Goal: Check status: Check status

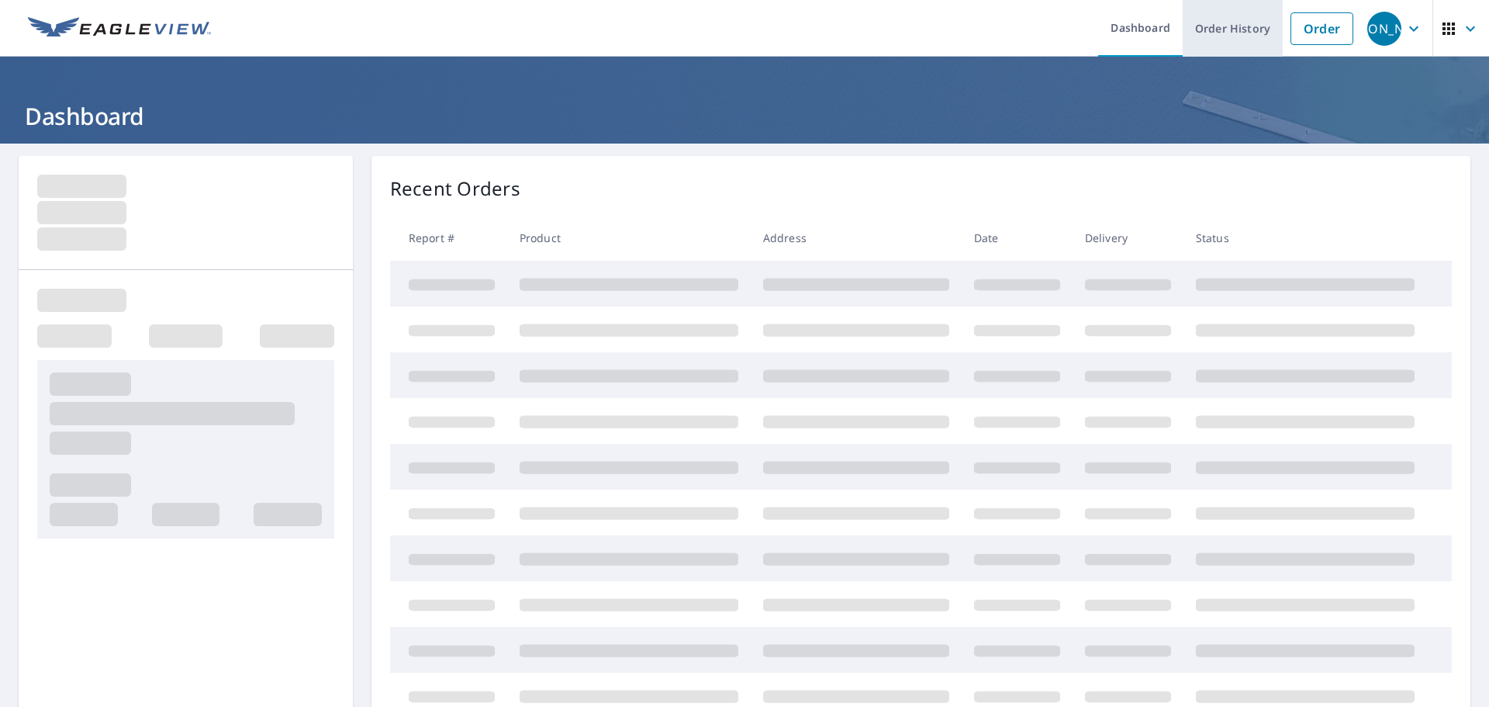
click at [1213, 43] on link "Order History" at bounding box center [1233, 28] width 100 height 57
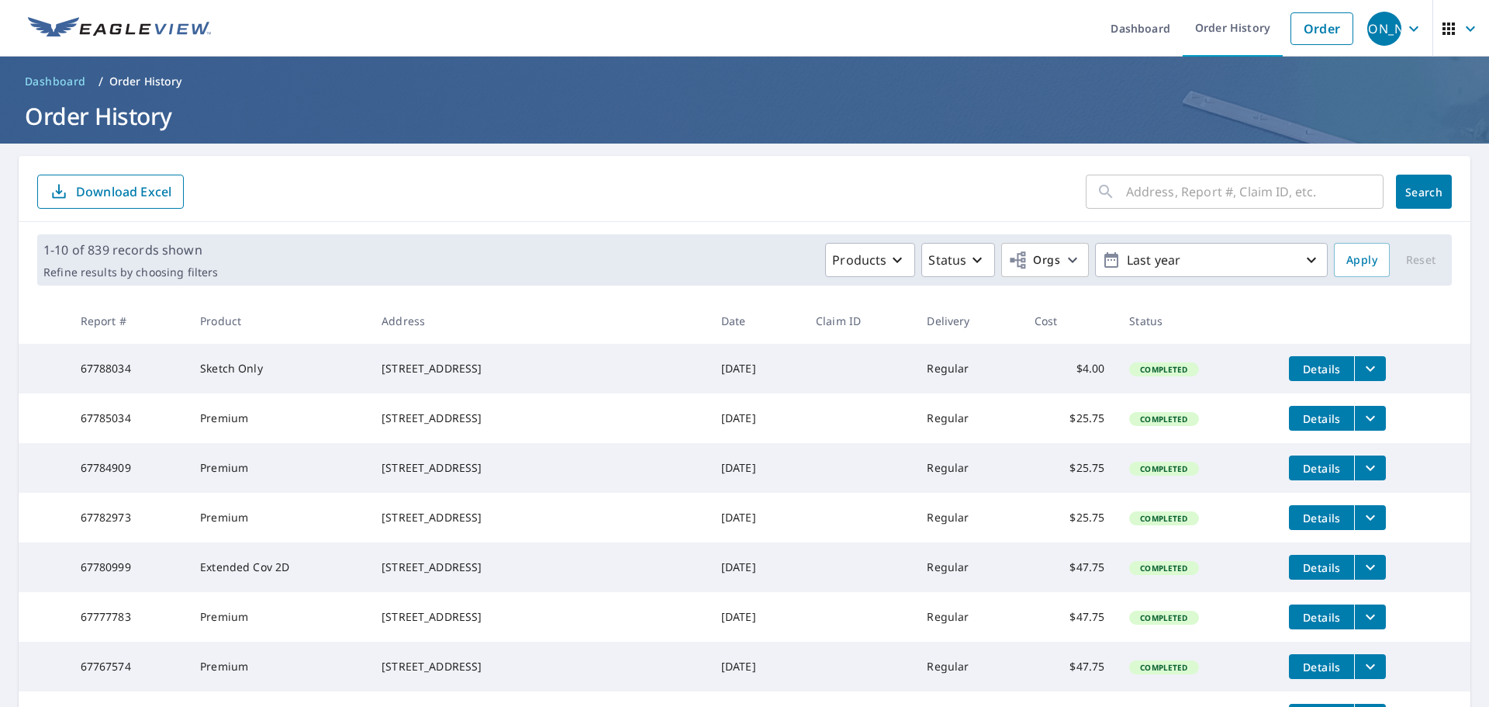
click at [1191, 196] on input "text" at bounding box center [1255, 191] width 258 height 43
paste input "203 Palmetto Drive"
type input "203 Palmetto Drive"
click at [1400, 202] on button "Search" at bounding box center [1424, 192] width 56 height 34
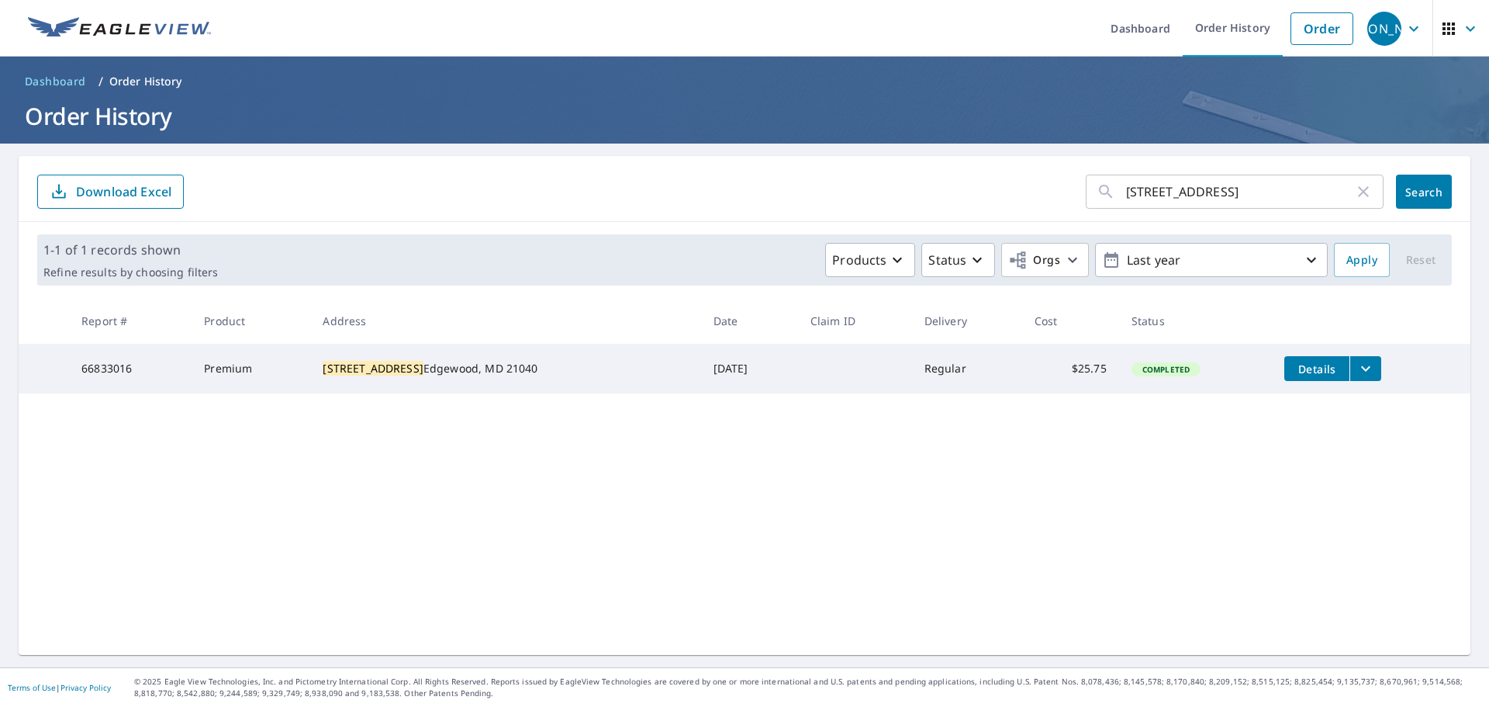
click at [1363, 197] on div "203 Palmetto Drive ​" at bounding box center [1235, 192] width 298 height 34
click at [1358, 193] on icon "button" at bounding box center [1363, 191] width 19 height 19
paste input "302 Plantation Lane"
type input "302 Plantation Lane"
click at [1409, 196] on span "Search" at bounding box center [1424, 192] width 31 height 15
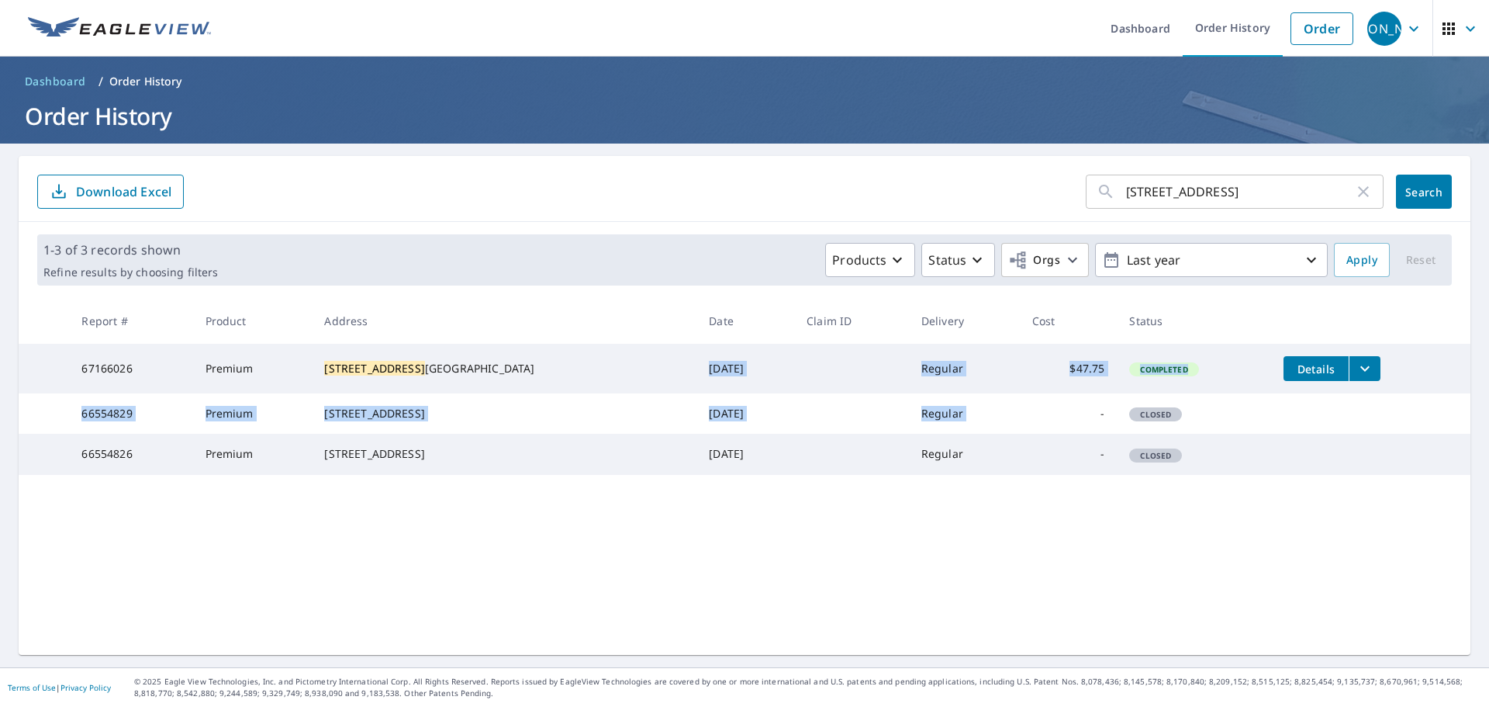
drag, startPoint x: 579, startPoint y: 372, endPoint x: 1053, endPoint y: 400, distance: 475.6
click at [1065, 406] on tbody "67166026 Premium 302 Plantation Lane Bel Air, MD 21014 Aug 27, 2025 Regular $47…" at bounding box center [745, 409] width 1452 height 131
click at [1020, 369] on td "$47.75" at bounding box center [1069, 369] width 98 height 50
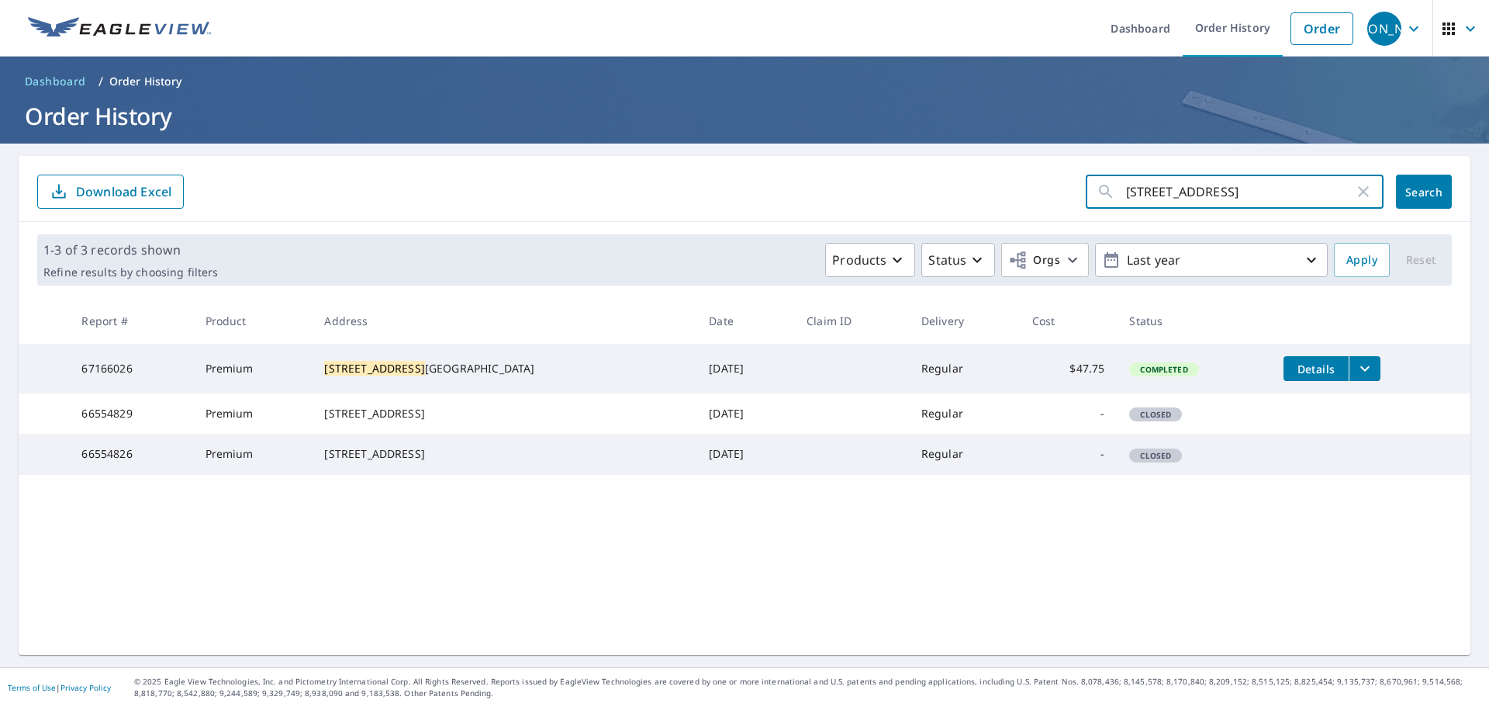
click at [1247, 193] on input "302 Plantation Lane" at bounding box center [1240, 191] width 228 height 43
click at [1354, 195] on icon "button" at bounding box center [1363, 191] width 19 height 19
paste input "8714 Cimarron Circle"
type input "8714 Cimarron Circle"
click at [1413, 176] on button "Search" at bounding box center [1424, 192] width 56 height 34
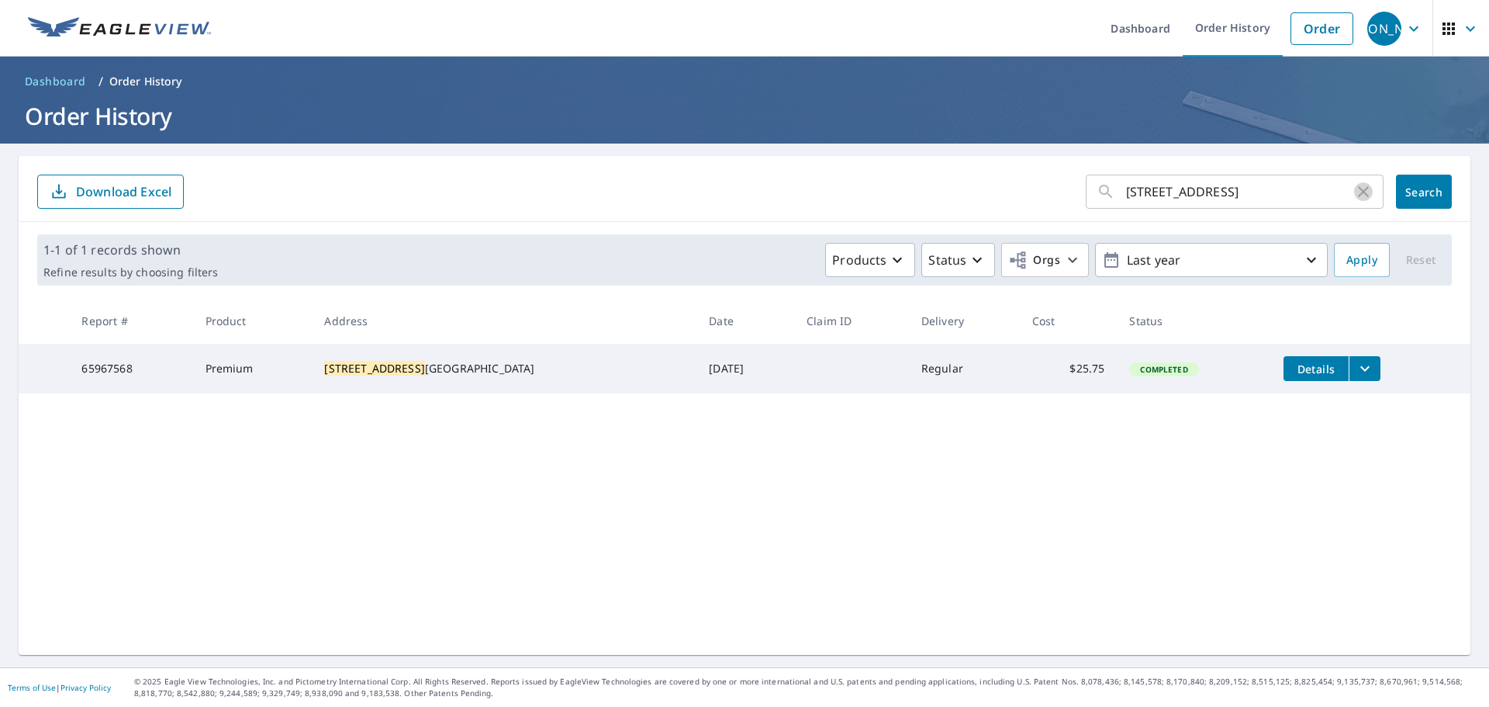
click at [1354, 192] on icon "button" at bounding box center [1363, 191] width 19 height 19
paste input "726 Montravel"
type input "726 Montravel"
click at [1409, 190] on span "Search" at bounding box center [1424, 192] width 31 height 15
click at [1354, 196] on icon "button" at bounding box center [1363, 191] width 19 height 19
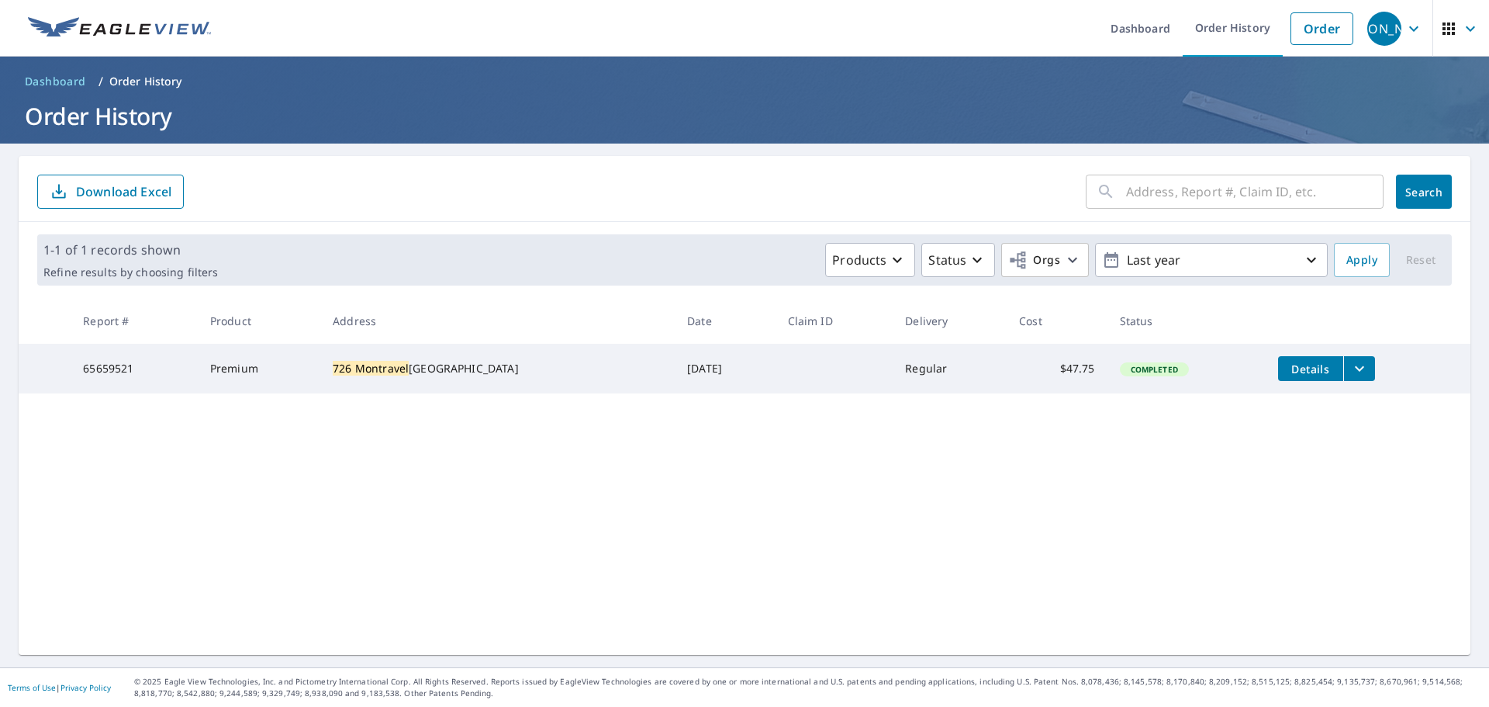
click at [1249, 191] on input "text" at bounding box center [1255, 191] width 258 height 43
paste input "3137 Copenhaver Road"
type input "3137 Copenhaver Road"
click at [1409, 191] on span "Search" at bounding box center [1424, 192] width 31 height 15
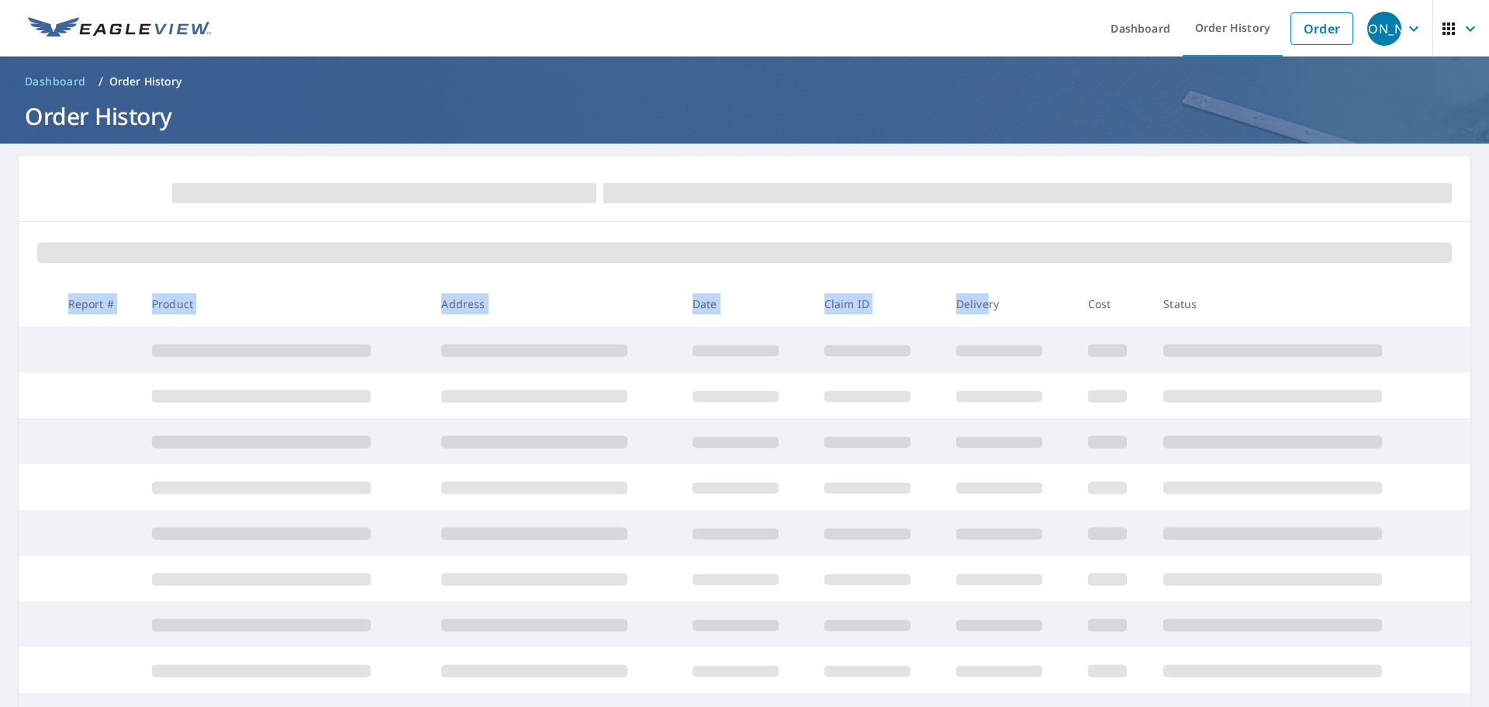
drag, startPoint x: 979, startPoint y: 314, endPoint x: 161, endPoint y: 280, distance: 819.1
click at [162, 280] on div "Report # Product Address Date Claim ID Delivery Cost Status" at bounding box center [745, 501] width 1452 height 690
click at [389, 356] on td at bounding box center [284, 350] width 289 height 46
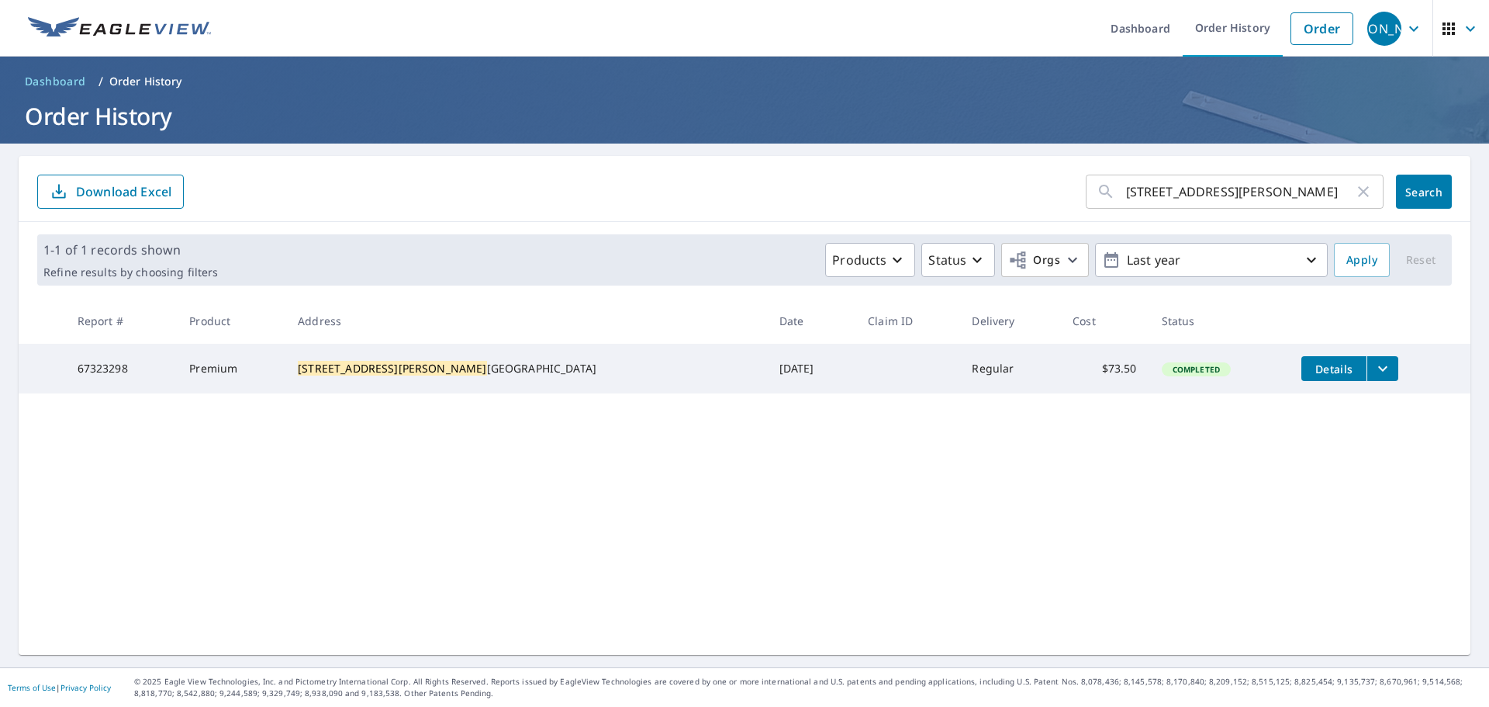
click at [1358, 188] on icon "button" at bounding box center [1363, 191] width 11 height 11
paste input "11 South Atwood"
type input "11 South Atwood"
click at [1409, 185] on span "Search" at bounding box center [1424, 192] width 31 height 15
click at [830, 393] on tr "65256154 Premium 11 South Atwood Road Bel Air, MD 21014 May 15, 2025 Regular $2…" at bounding box center [745, 369] width 1452 height 50
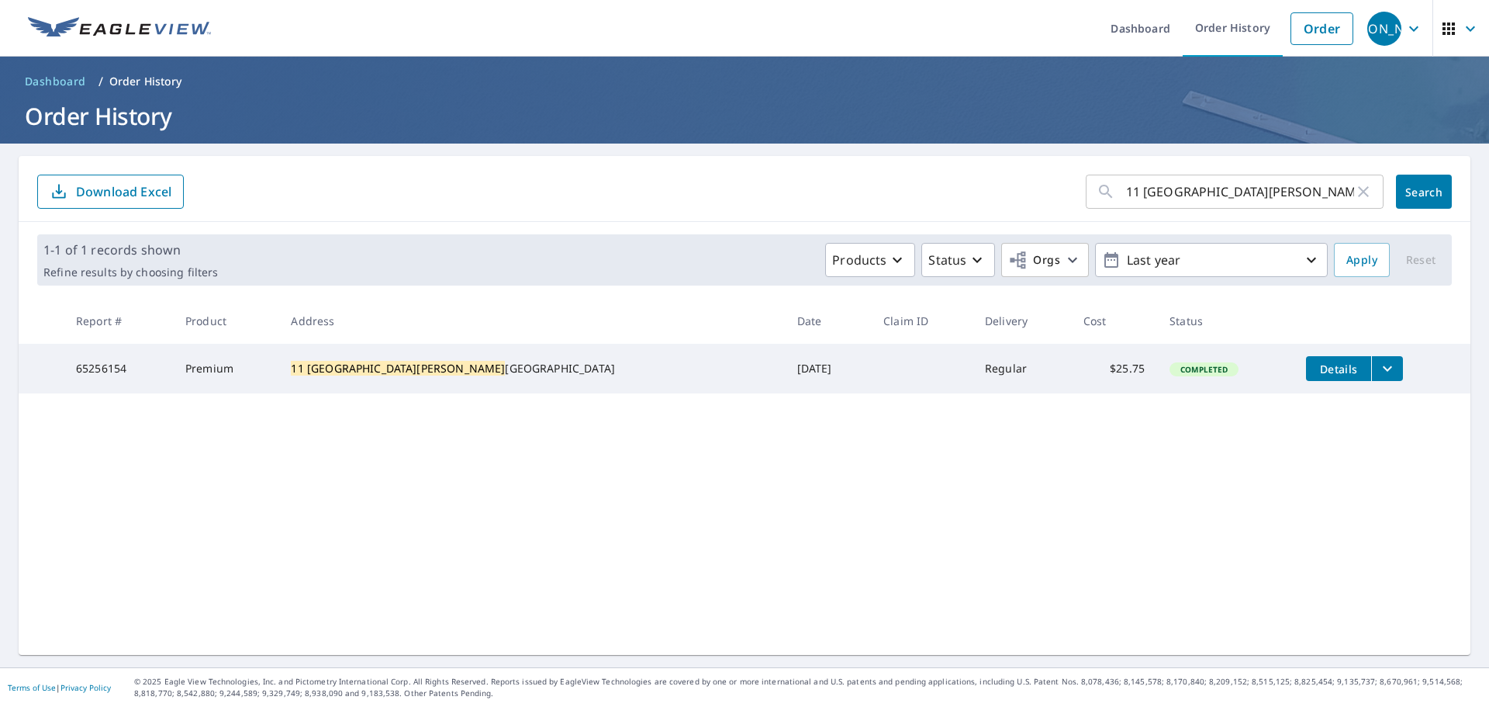
click at [871, 392] on td at bounding box center [922, 369] width 102 height 50
drag, startPoint x: 832, startPoint y: 392, endPoint x: 105, endPoint y: 364, distance: 727.4
click at [100, 364] on tr "65256154 Premium 11 South Atwood Road Bel Air, MD 21014 May 15, 2025 Regular $2…" at bounding box center [745, 369] width 1452 height 50
click at [859, 412] on div "11 South Atwood ​ Search Download Excel 1-1 of 1 records shown Refine results b…" at bounding box center [745, 405] width 1452 height 499
drag, startPoint x: 835, startPoint y: 394, endPoint x: 61, endPoint y: 382, distance: 774.3
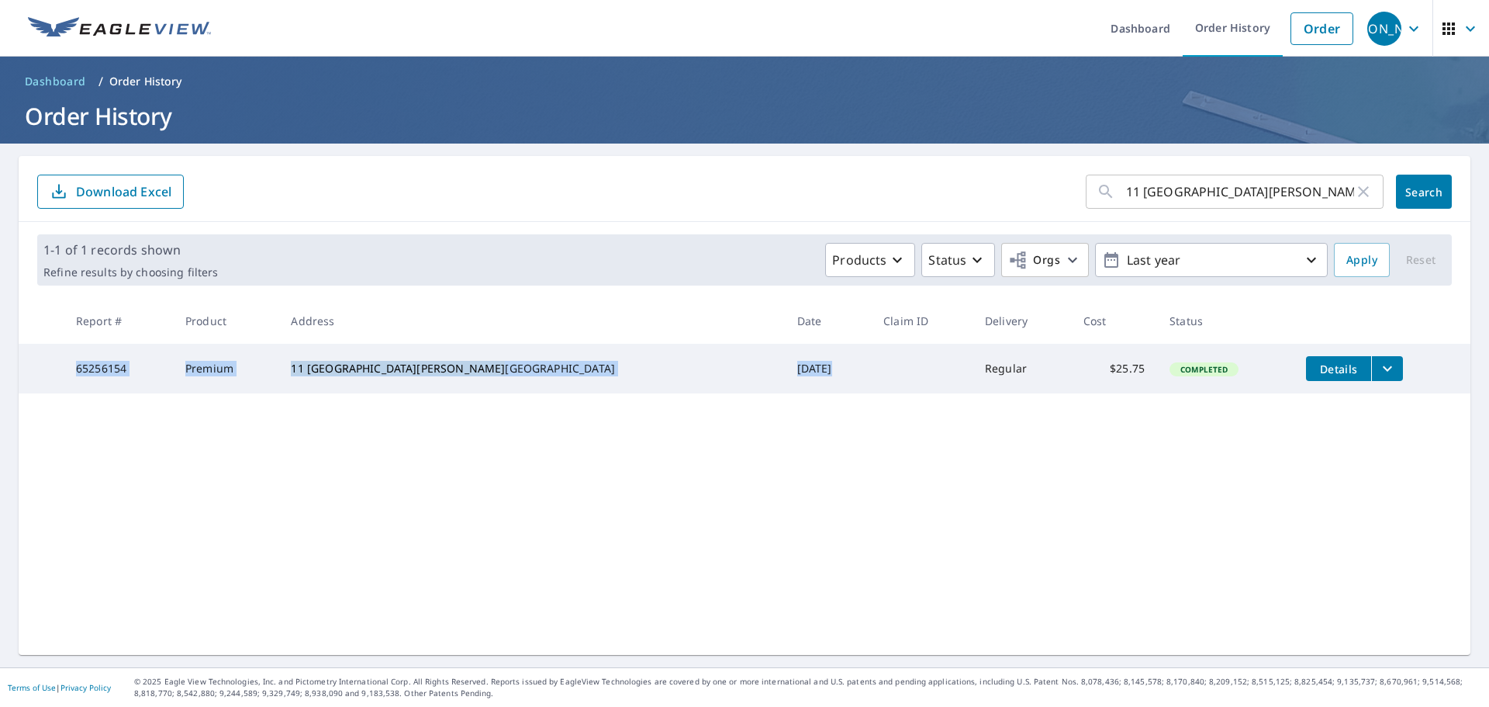
click at [61, 382] on tr "65256154 Premium 11 South Atwood Road Bel Air, MD 21014 May 15, 2025 Regular $2…" at bounding box center [745, 369] width 1452 height 50
click at [61, 382] on td at bounding box center [41, 369] width 45 height 50
drag, startPoint x: 61, startPoint y: 382, endPoint x: 609, endPoint y: 373, distance: 547.8
click at [609, 373] on tr "65256154 Premium 11 South Atwood Road Bel Air, MD 21014 May 15, 2025 Regular $2…" at bounding box center [745, 369] width 1452 height 50
click at [785, 379] on td "May 15, 2025" at bounding box center [828, 369] width 87 height 50
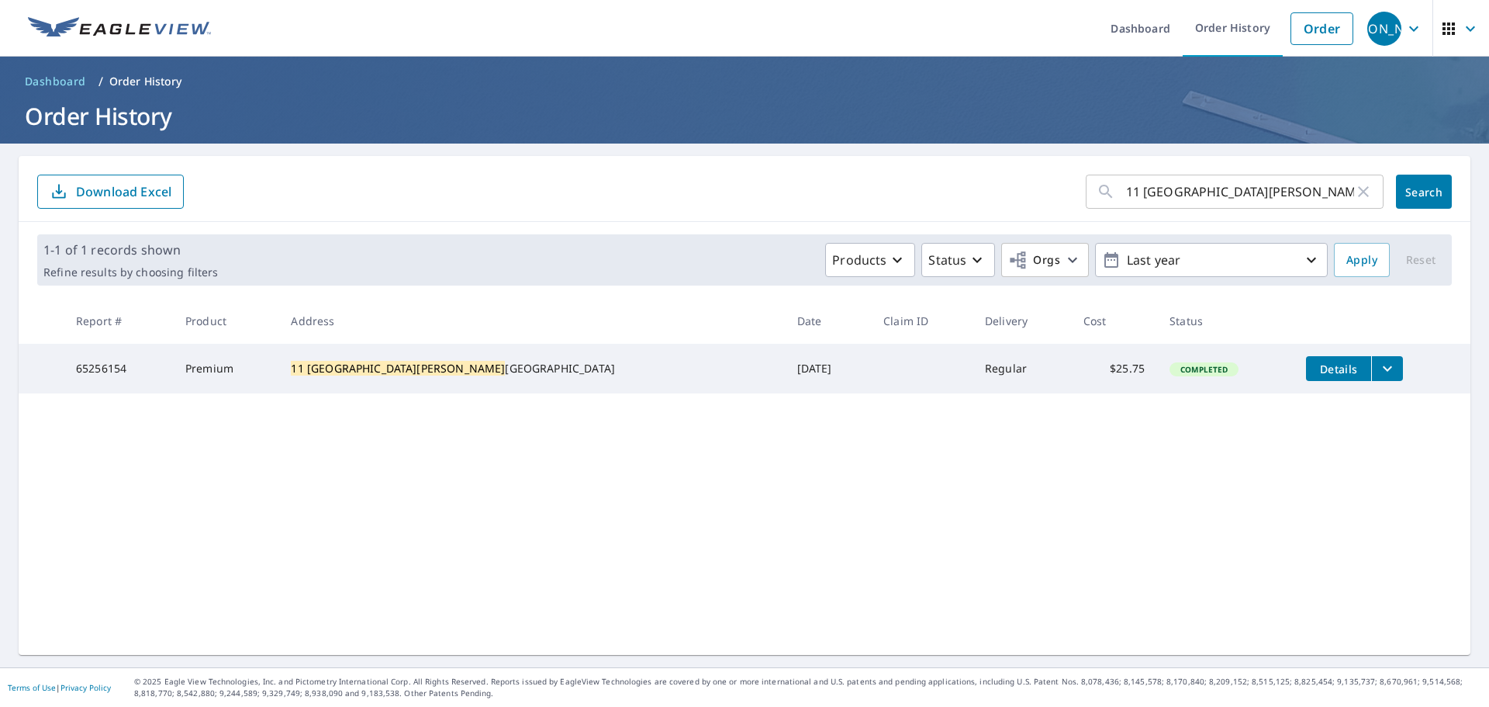
click at [1354, 193] on icon "button" at bounding box center [1363, 191] width 19 height 19
paste input "10 South [PERSON_NAME]"
type input "10 South [PERSON_NAME]"
click at [1409, 197] on span "Search" at bounding box center [1424, 192] width 31 height 15
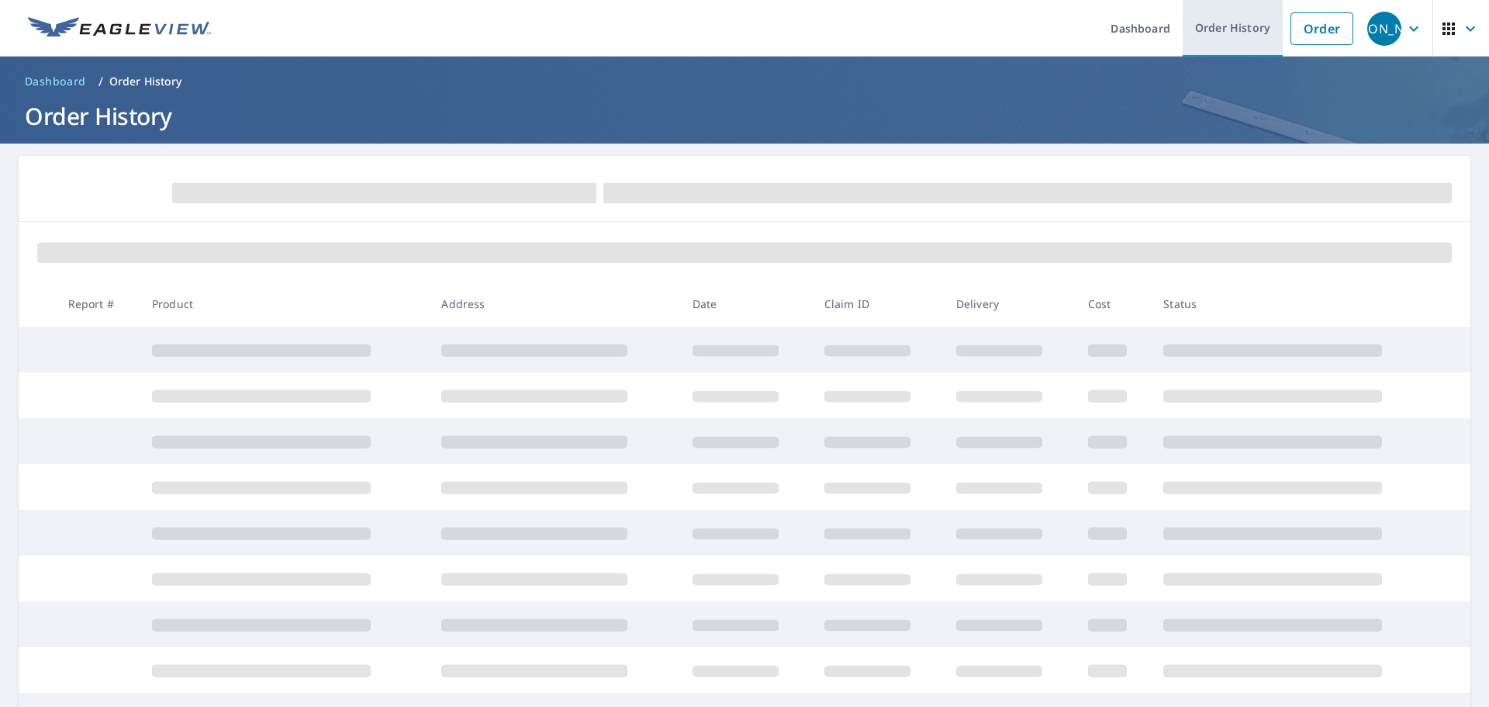
click at [1207, 37] on link "Order History" at bounding box center [1233, 28] width 100 height 57
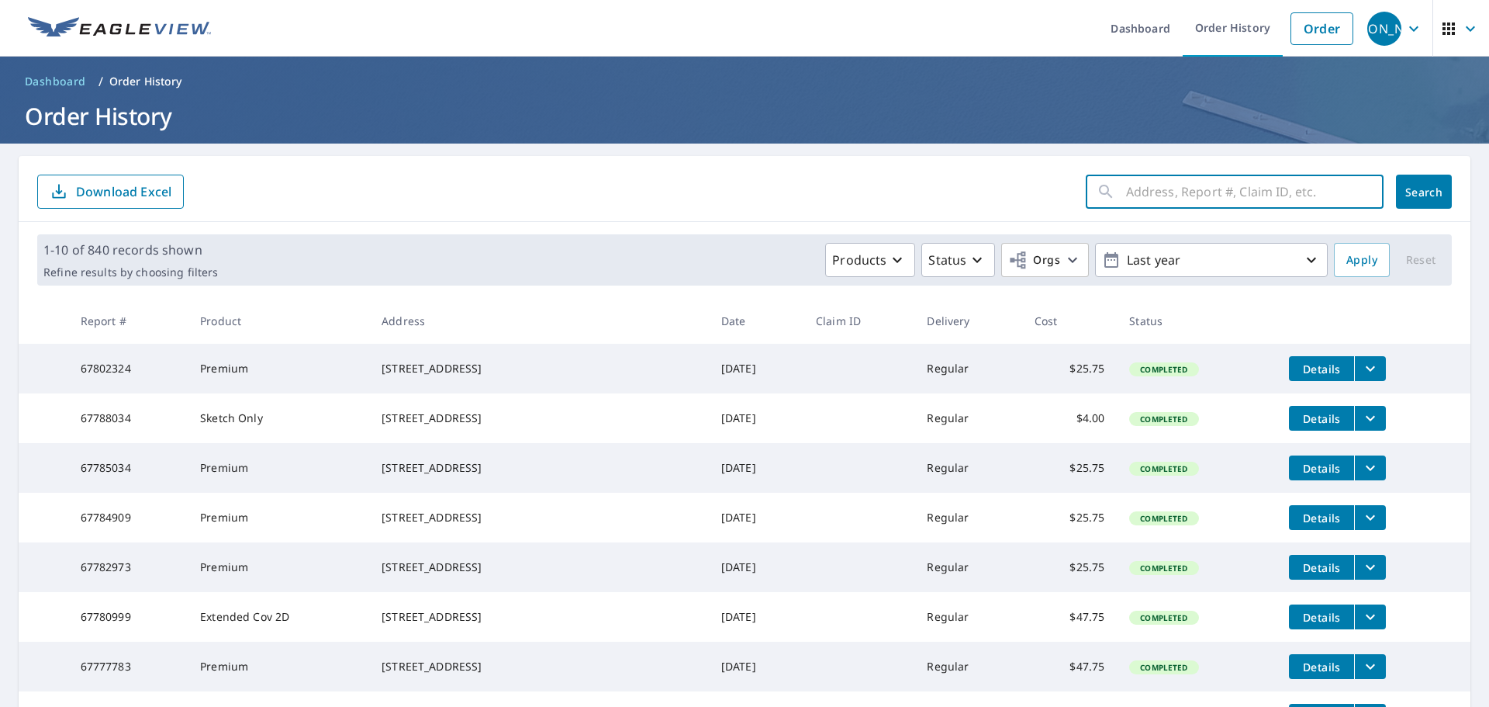
click at [1133, 189] on input "text" at bounding box center [1255, 191] width 258 height 43
paste input "10 South [PERSON_NAME]"
type input "10 South [PERSON_NAME]"
click at [1441, 185] on div "10 South [PERSON_NAME] ​ Search Download Excel" at bounding box center [745, 189] width 1452 height 66
click at [1422, 187] on span "Search" at bounding box center [1424, 192] width 31 height 15
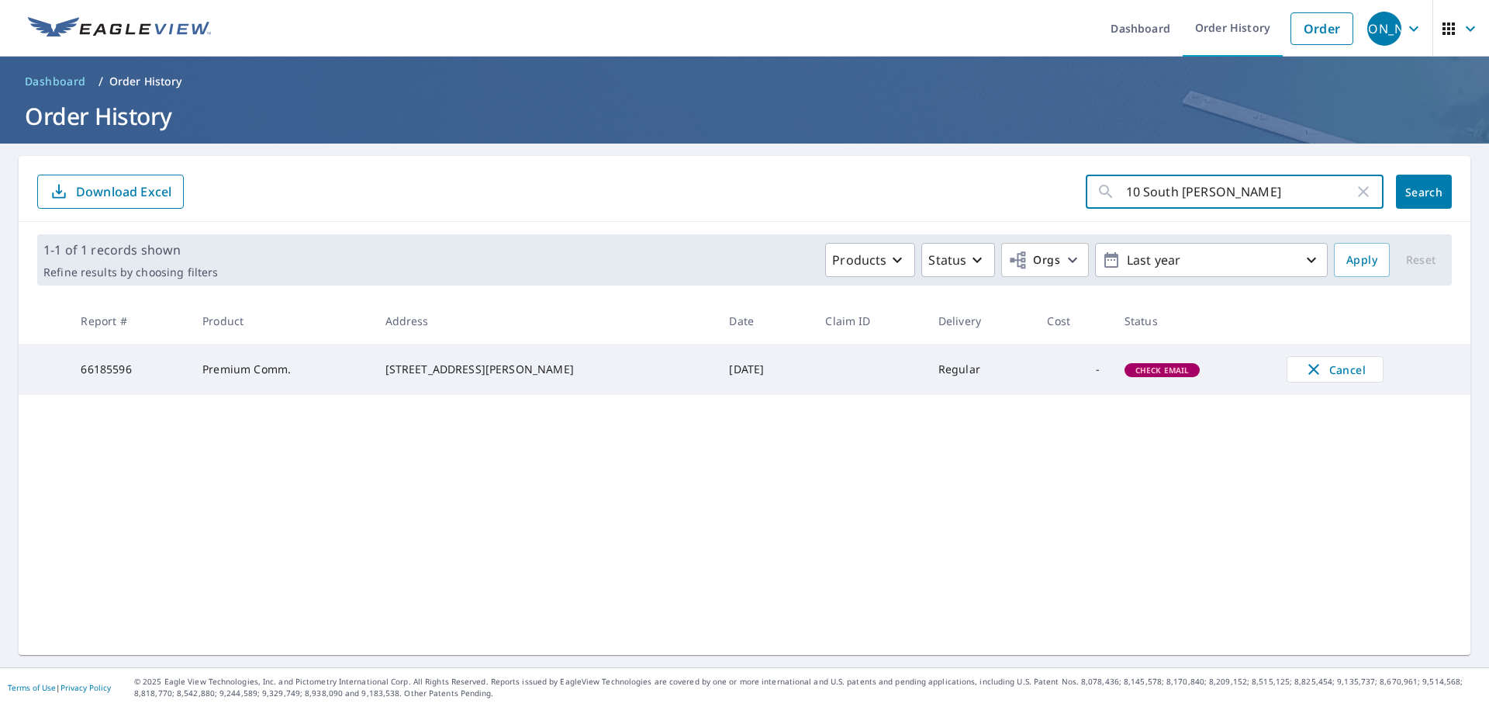
drag, startPoint x: 1216, startPoint y: 186, endPoint x: 1037, endPoint y: 185, distance: 178.4
click at [1037, 185] on form "10 South [PERSON_NAME] ​ Search Download Excel" at bounding box center [744, 192] width 1415 height 34
drag, startPoint x: 1116, startPoint y: 187, endPoint x: 1160, endPoint y: 178, distance: 45.2
click at [1160, 178] on input "text" at bounding box center [1255, 191] width 258 height 43
paste input "2 North [PERSON_NAME]"
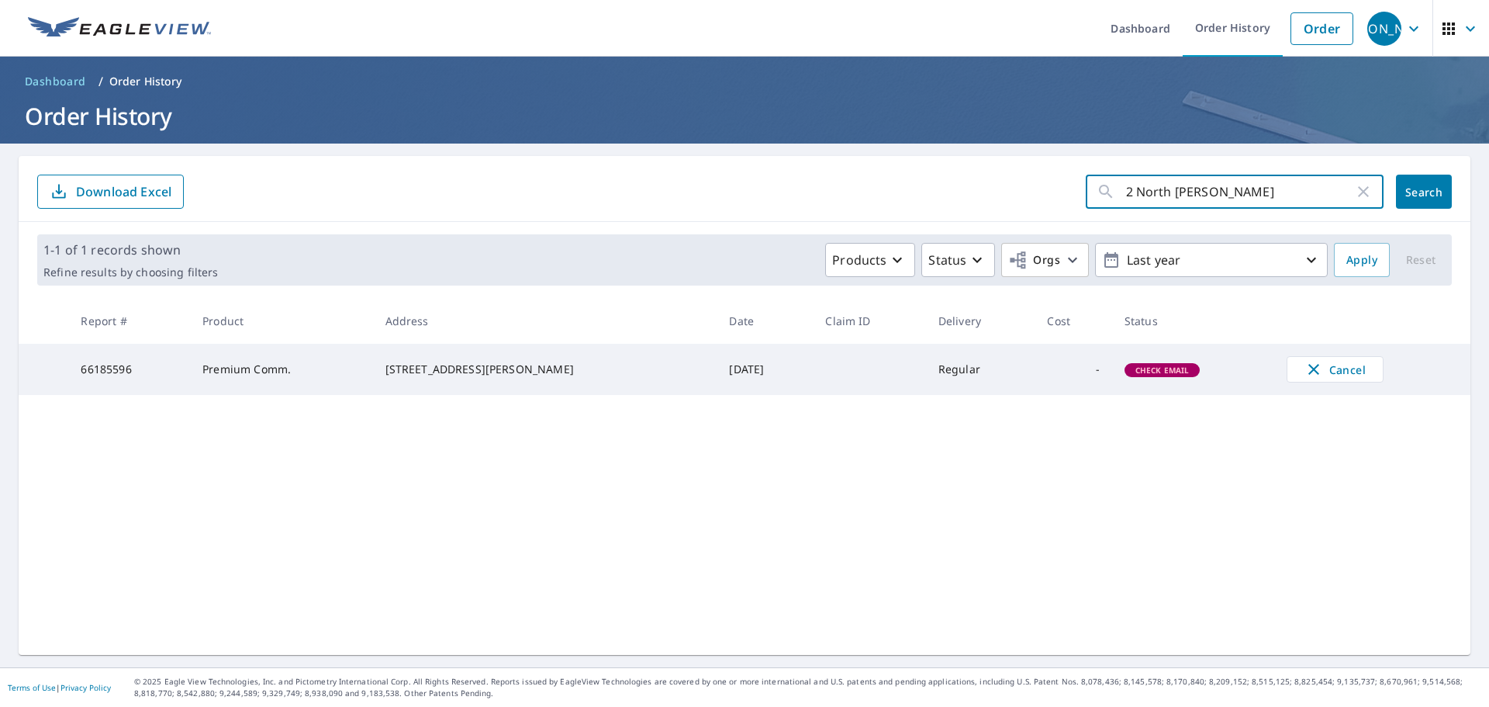
type input "2 North [PERSON_NAME]"
click at [1403, 178] on button "Search" at bounding box center [1424, 192] width 56 height 34
